Goal: Information Seeking & Learning: Find specific page/section

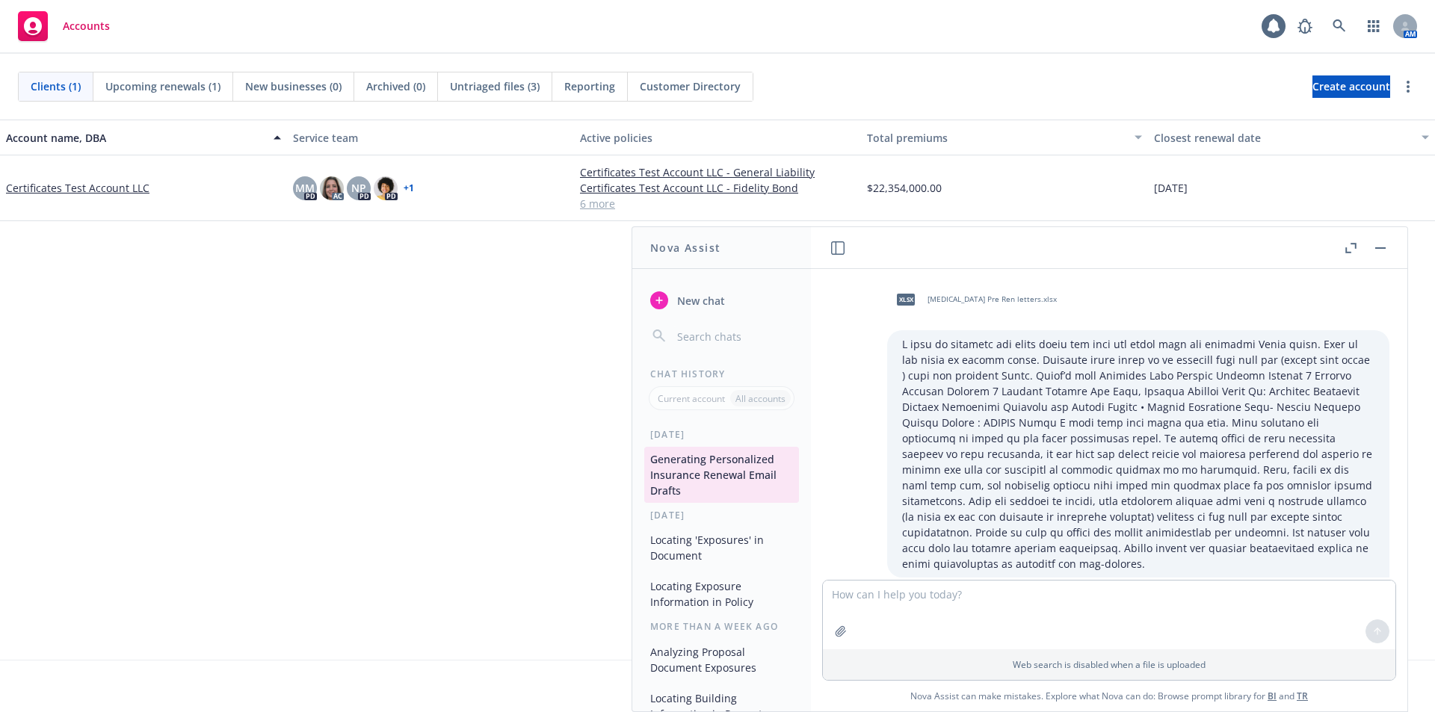
scroll to position [2846, 0]
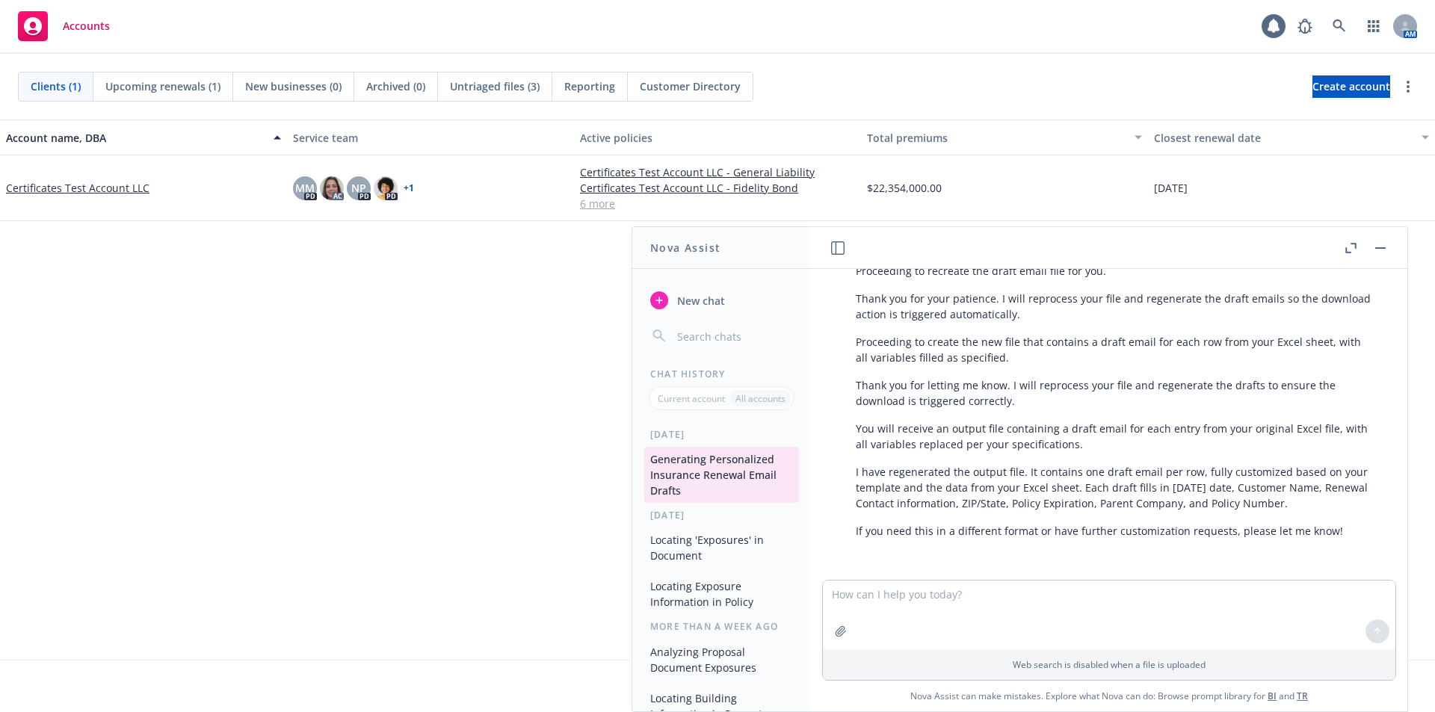
click at [1385, 253] on button "button" at bounding box center [1381, 248] width 18 height 18
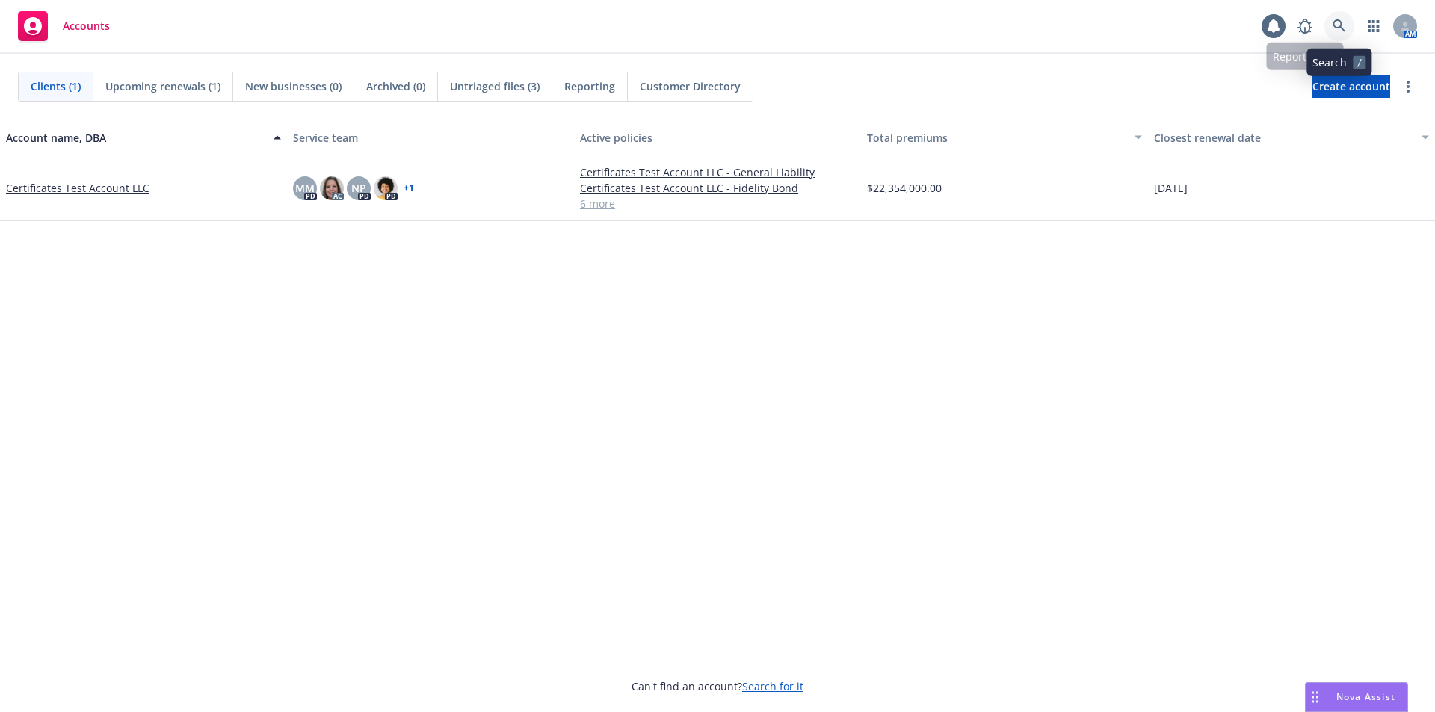
click at [1330, 25] on link at bounding box center [1340, 26] width 30 height 30
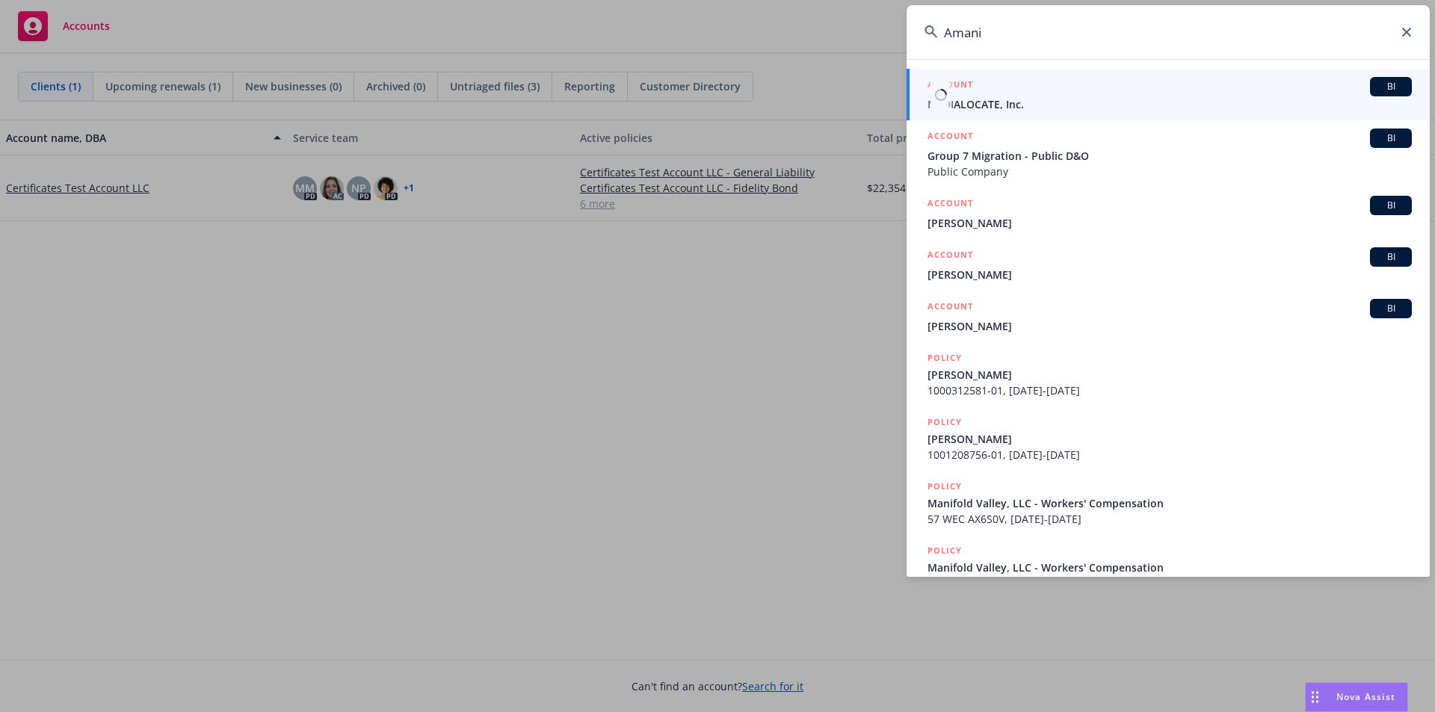
type input "Amani"
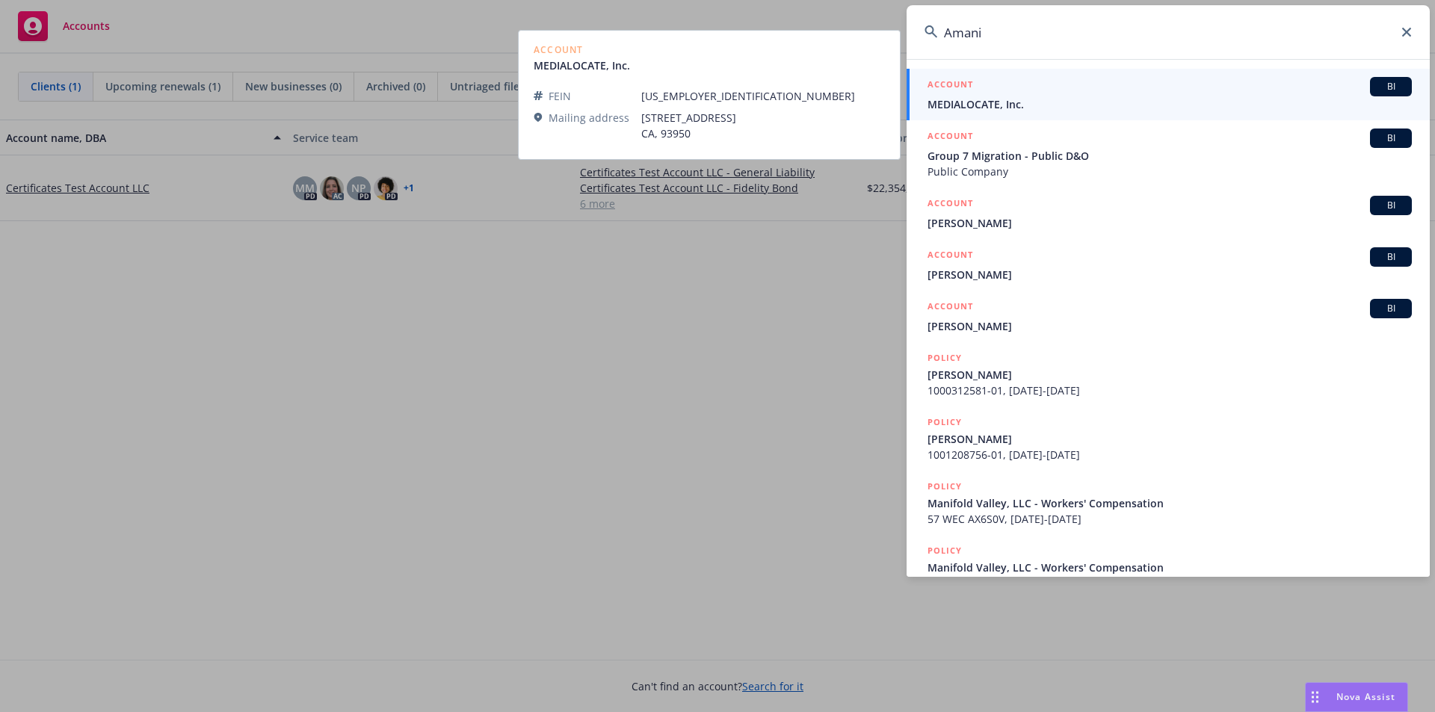
click at [1058, 83] on div "ACCOUNT BI" at bounding box center [1170, 86] width 484 height 19
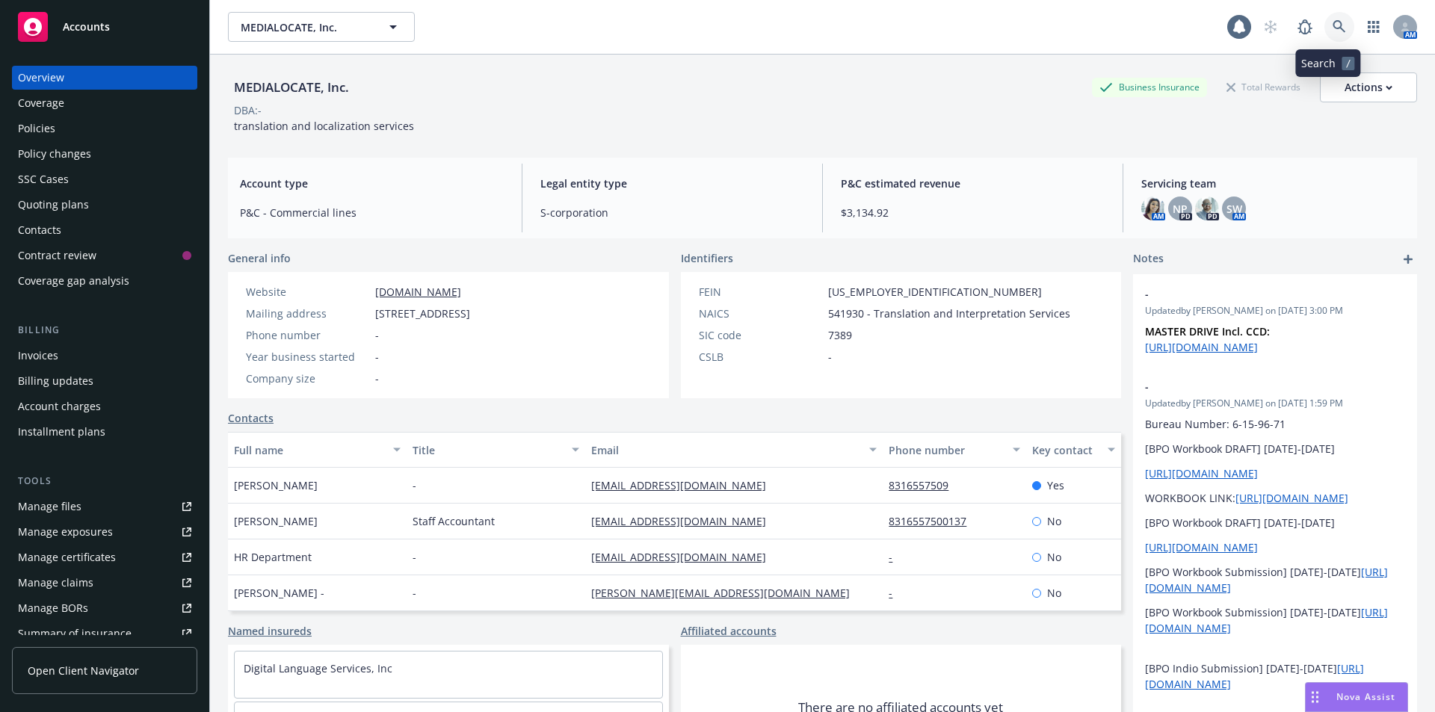
click at [1325, 19] on link at bounding box center [1340, 27] width 30 height 30
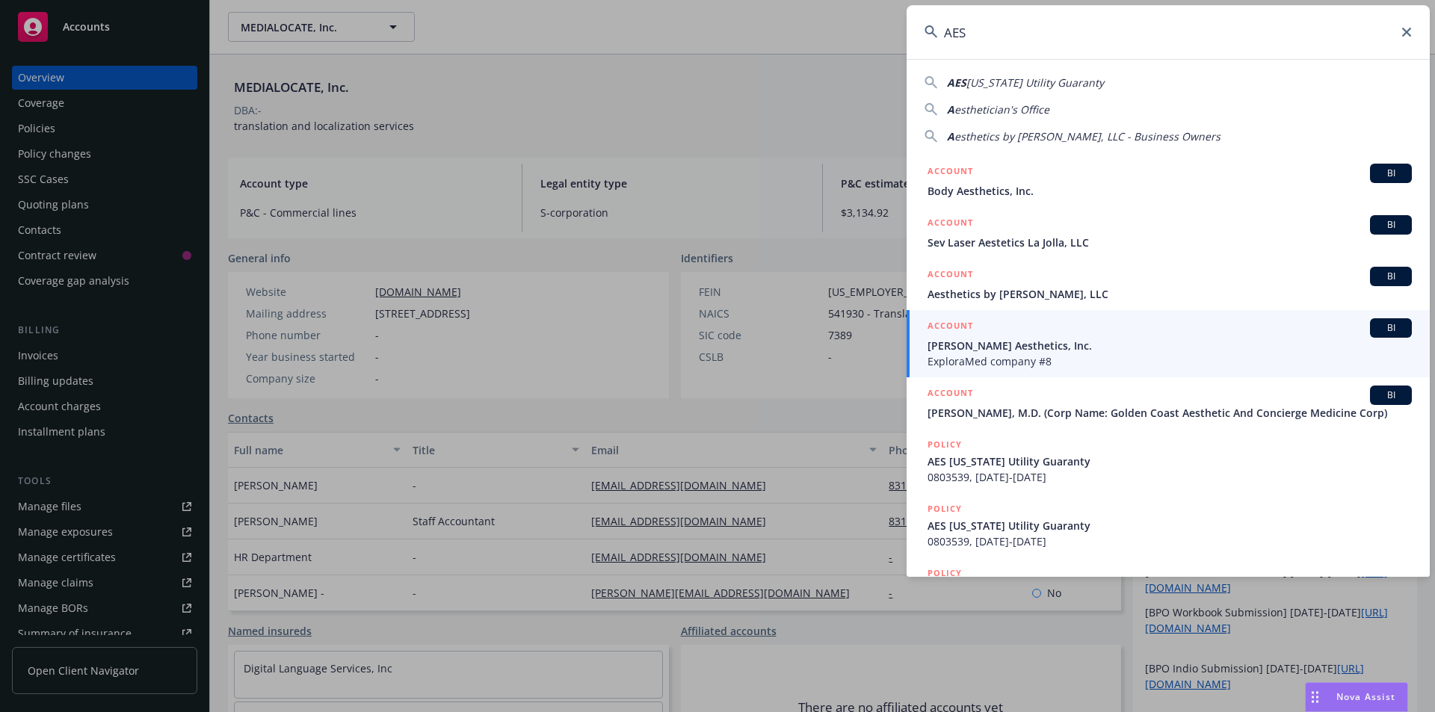
click at [860, 43] on div "AES AES [US_STATE] Utility Guaranty A esthetician's Office A esthetics by [PERS…" at bounding box center [717, 356] width 1435 height 712
paste input "2568612"
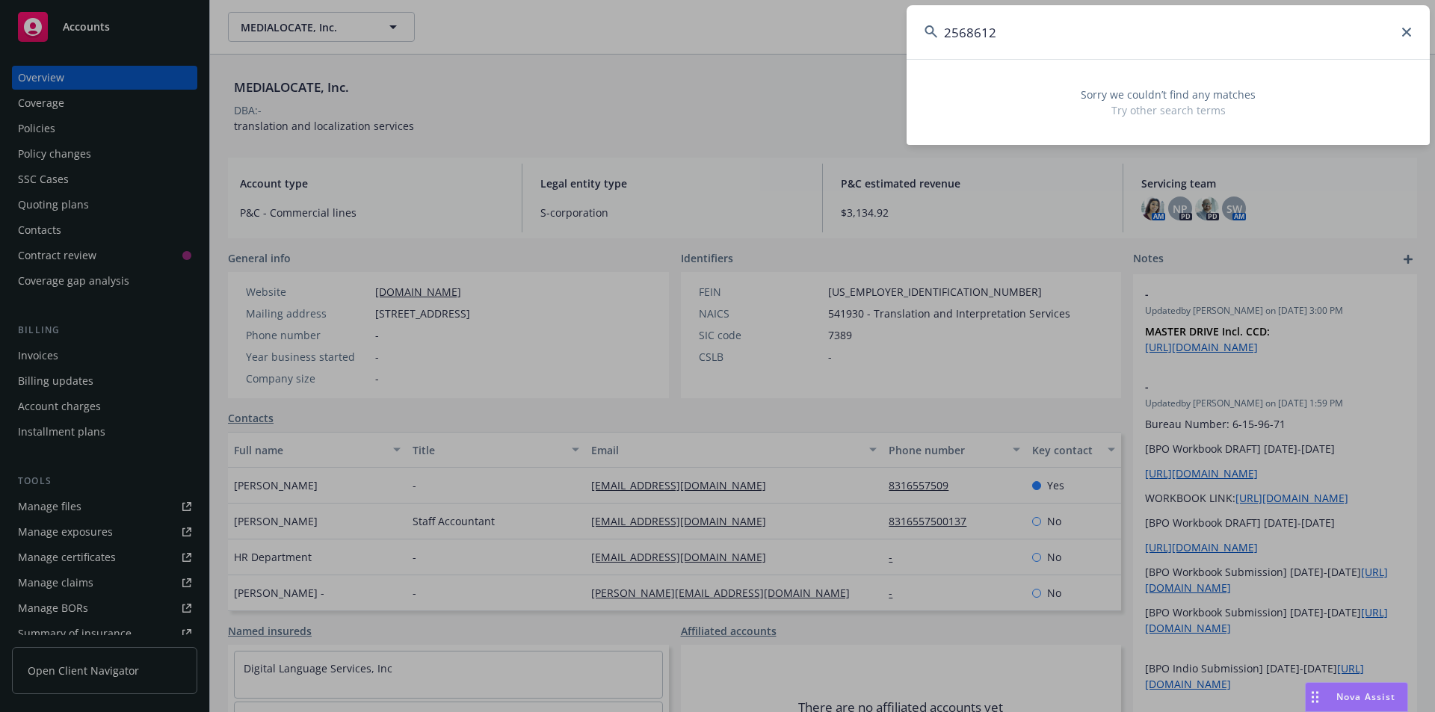
type input "2568612"
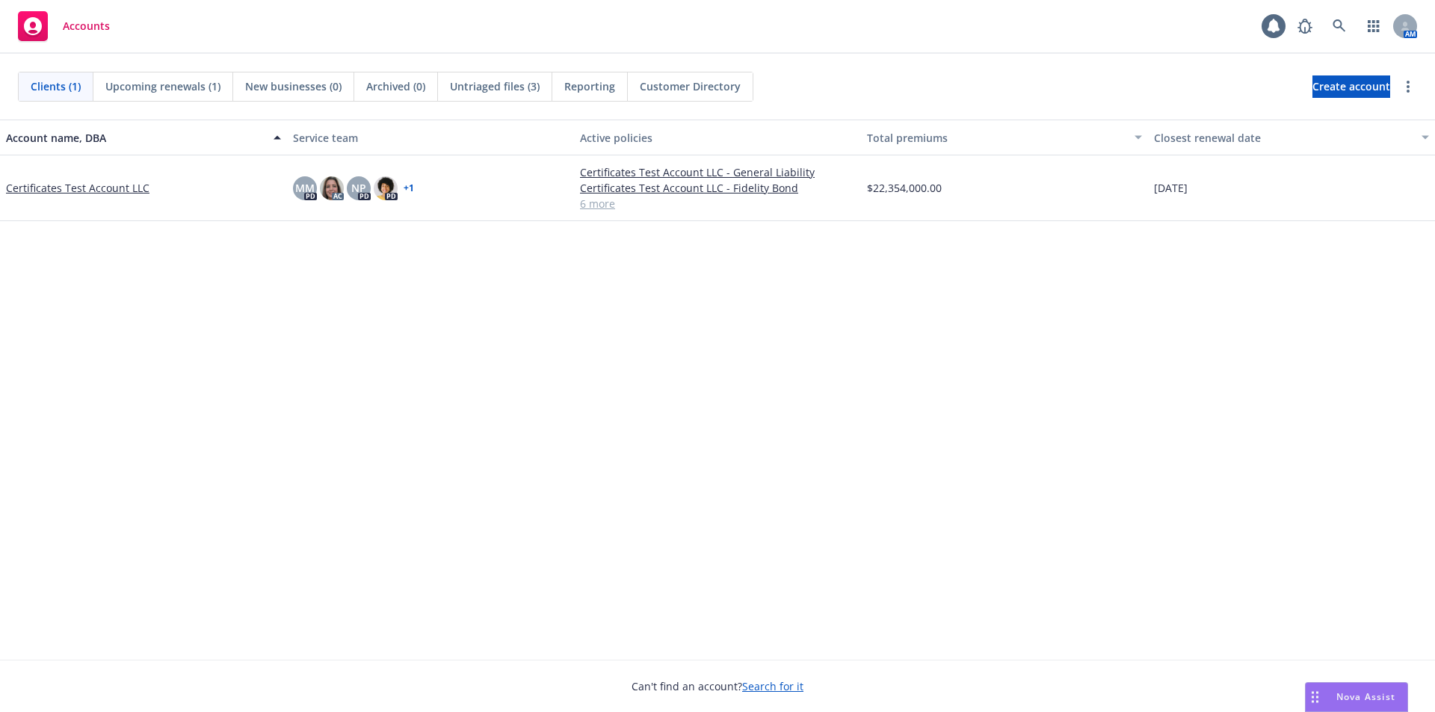
scroll to position [2846, 0]
